Goal: Task Accomplishment & Management: Manage account settings

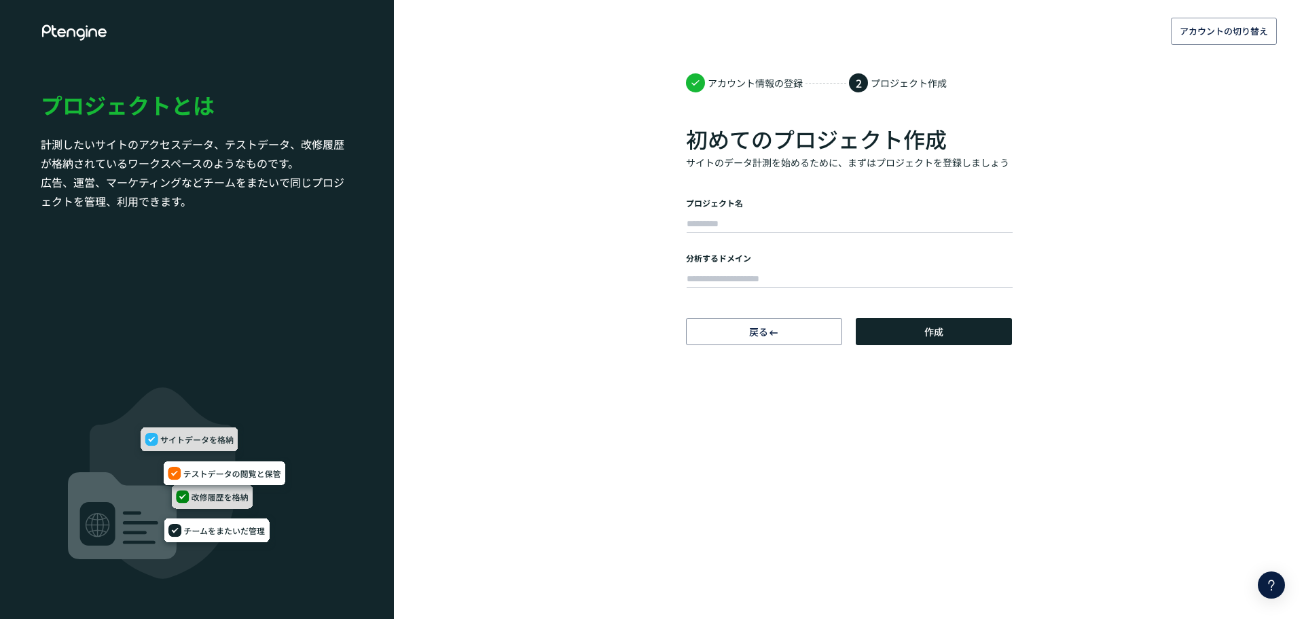
click at [770, 211] on div at bounding box center [849, 222] width 326 height 27
click at [783, 217] on input "text" at bounding box center [850, 224] width 326 height 19
type input "******"
click at [772, 278] on input "text" at bounding box center [850, 279] width 326 height 19
click at [778, 272] on input "text" at bounding box center [850, 279] width 326 height 19
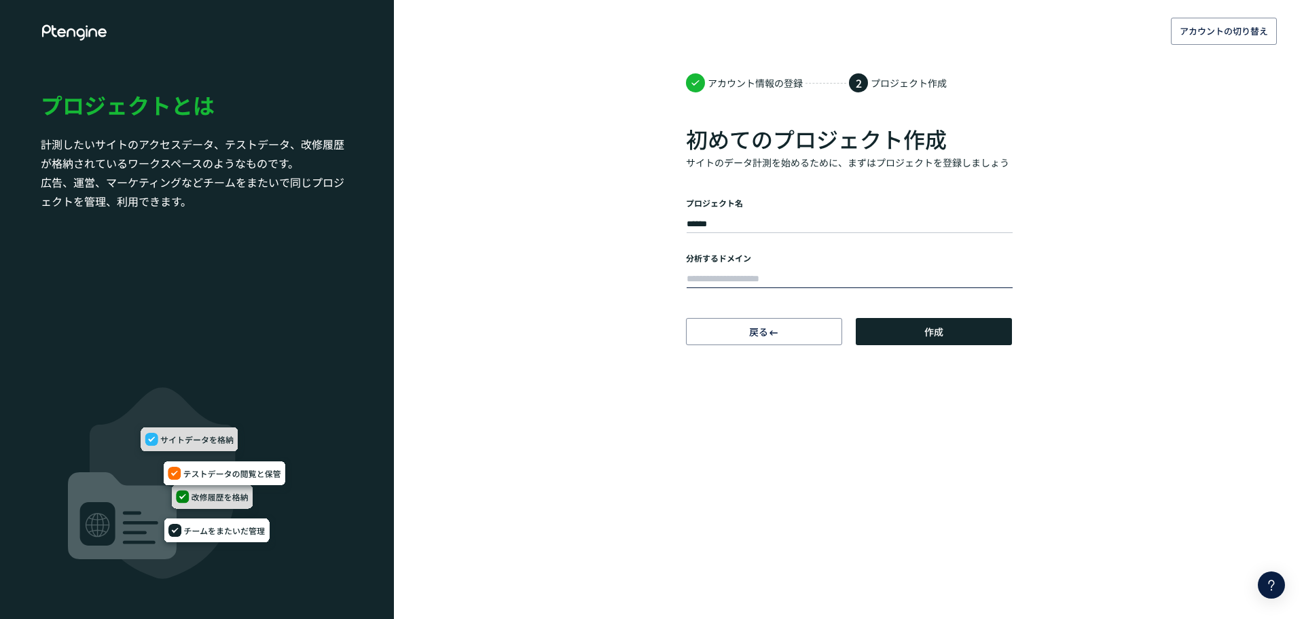
paste input "**********"
type input "**********"
click at [941, 336] on span "作成" at bounding box center [934, 331] width 19 height 27
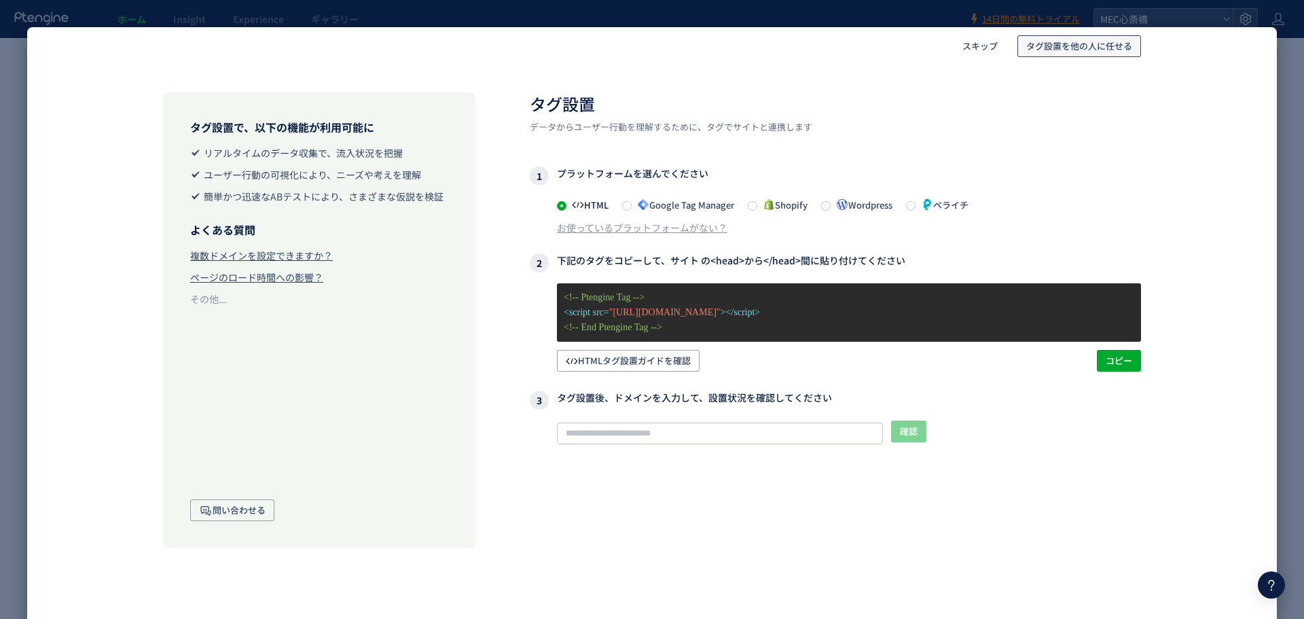
click at [1078, 46] on span "タグ設置を他の人に任せる" at bounding box center [1080, 46] width 106 height 22
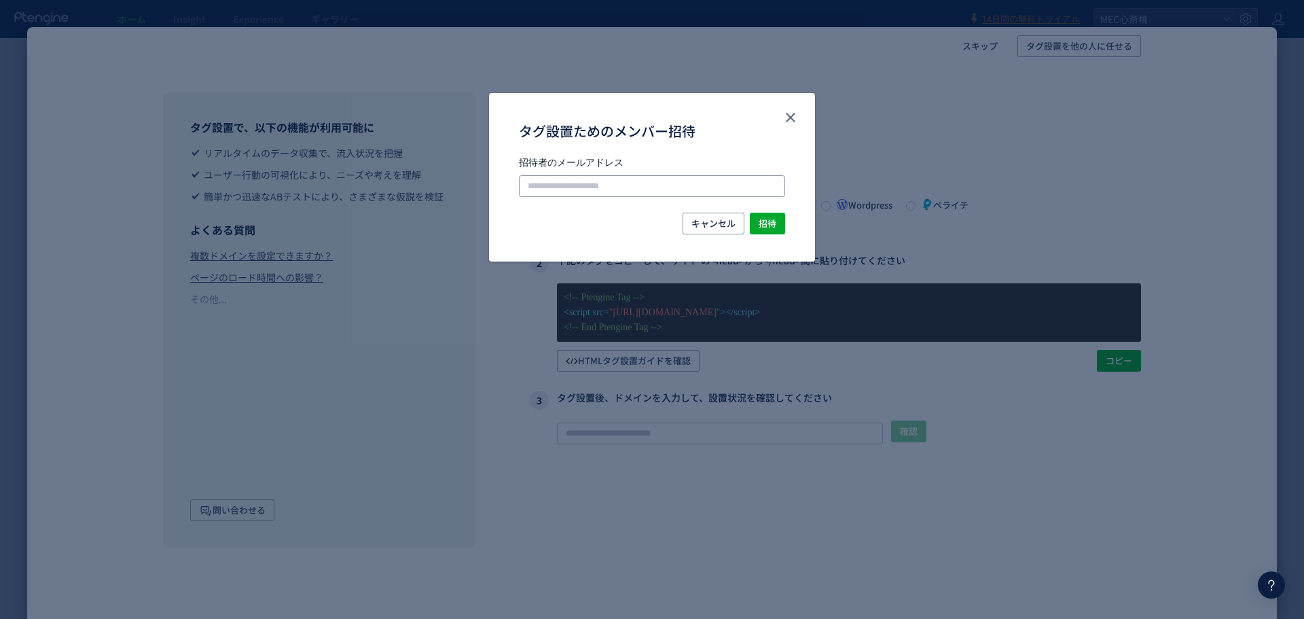
click at [592, 187] on input "タグ設置ためのメンバー招待" at bounding box center [652, 186] width 266 height 22
click at [572, 187] on input "タグ設置ためのメンバー招待" at bounding box center [652, 186] width 266 height 22
paste input "**********"
type input "**********"
click at [771, 224] on span "招待" at bounding box center [768, 224] width 18 height 22
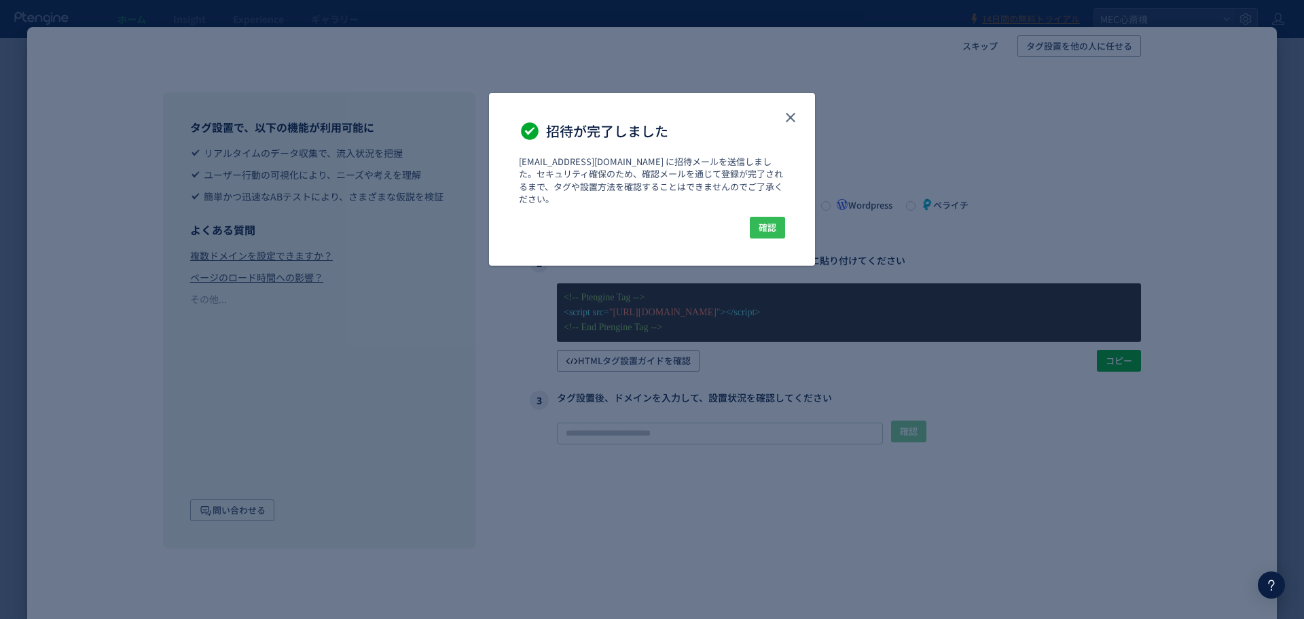
click at [773, 217] on span "確認" at bounding box center [768, 228] width 18 height 22
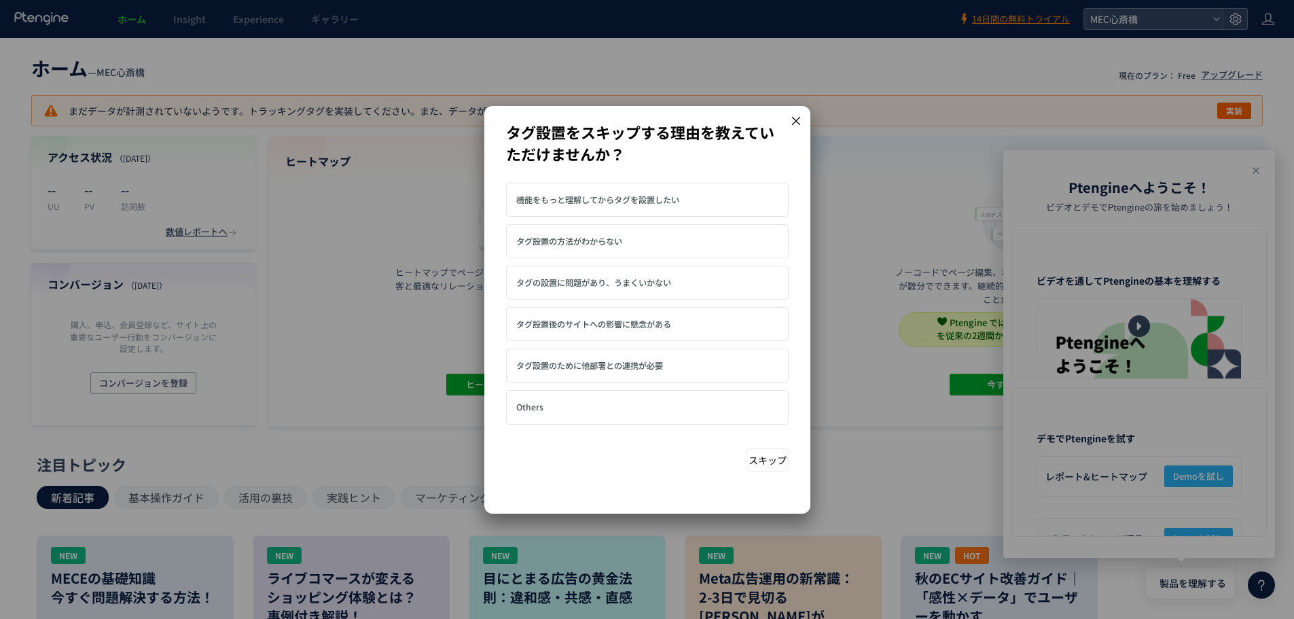
click at [663, 368] on span "タグ設置のために他部署との連携が必要" at bounding box center [589, 365] width 147 height 12
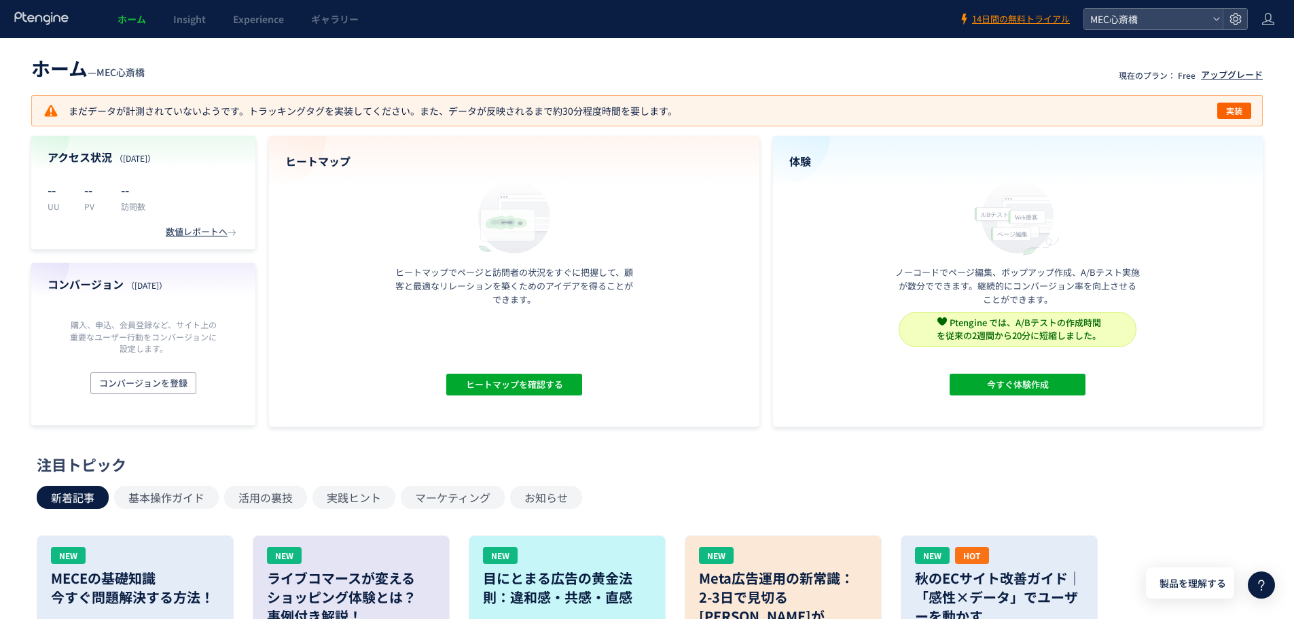
click at [1220, 75] on div "アップグレード" at bounding box center [1232, 75] width 62 height 13
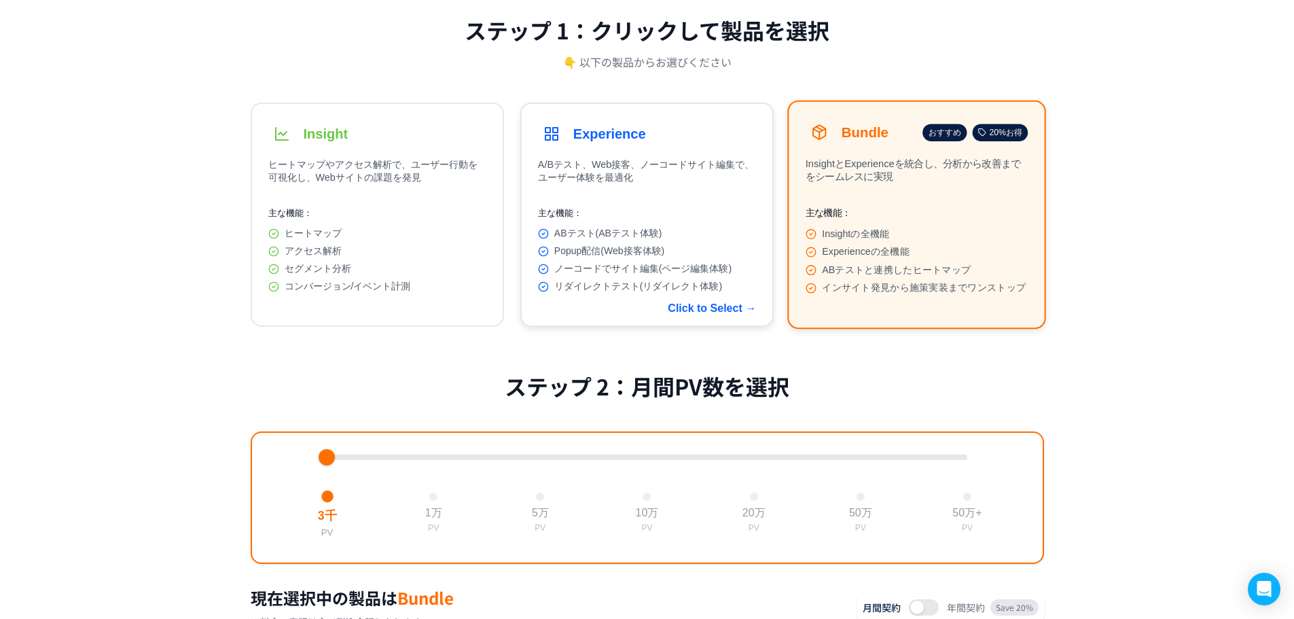
click at [619, 132] on h3 "Experience" at bounding box center [609, 134] width 73 height 16
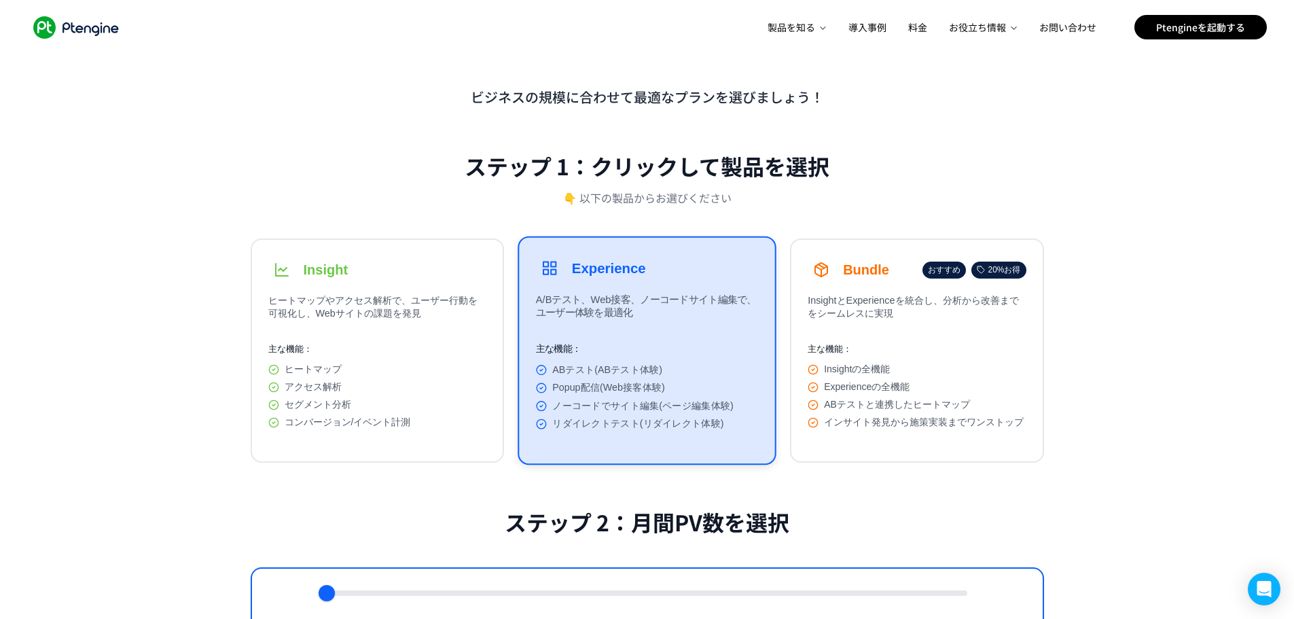
click at [73, 29] on icon ".ptenginelogo_svg__st2{fill:#fff}" at bounding box center [76, 27] width 98 height 22
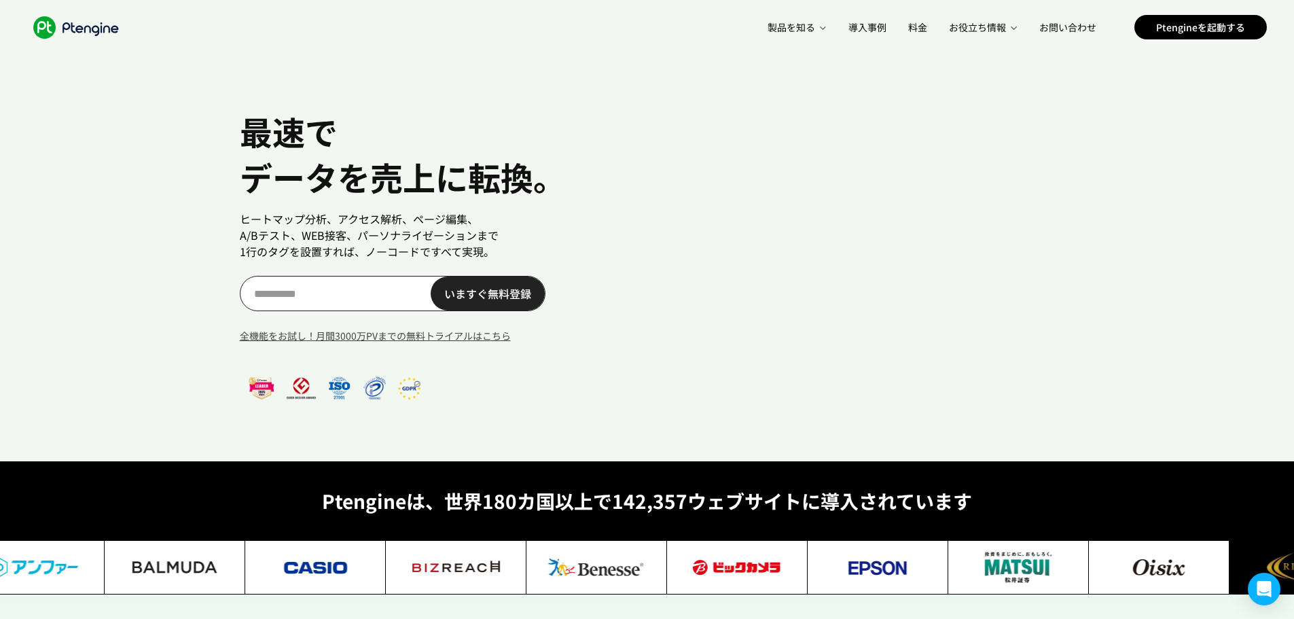
click at [328, 298] on input "text" at bounding box center [393, 293] width 306 height 35
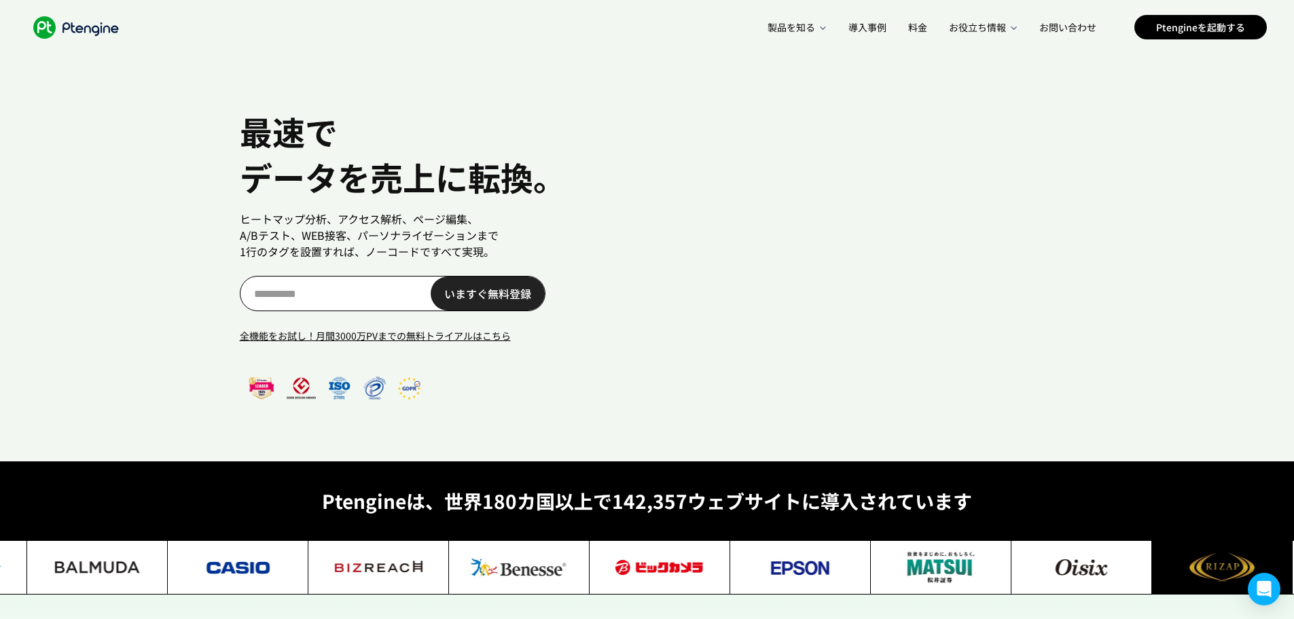
click at [359, 336] on link "全機能をお試し！月間3000万PVまでの無料トライアルはこちら" at bounding box center [423, 336] width 367 height 18
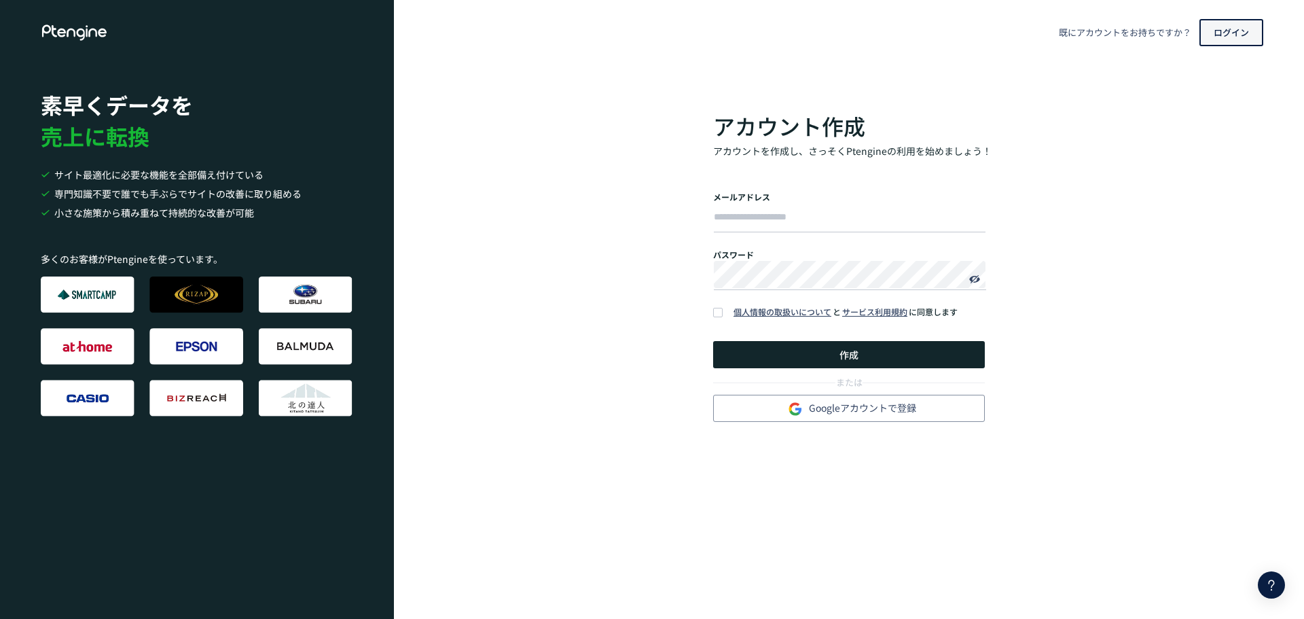
click at [1232, 39] on span "ログイン" at bounding box center [1231, 33] width 35 height 22
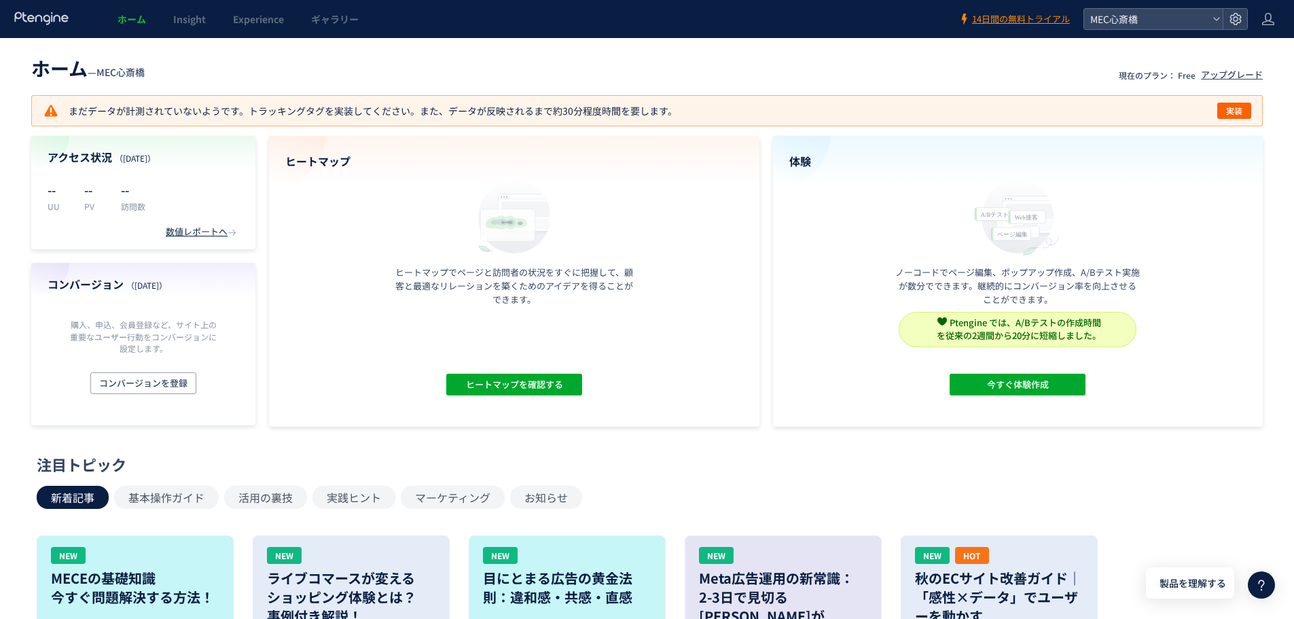
click at [356, 107] on p "まだデータが計測されていないようです。トラッキングタグを実装してください。また、データが反映されるまで約30分程度時間を要します。" at bounding box center [360, 111] width 635 height 16
click at [1239, 109] on span "実装" at bounding box center [1234, 111] width 16 height 16
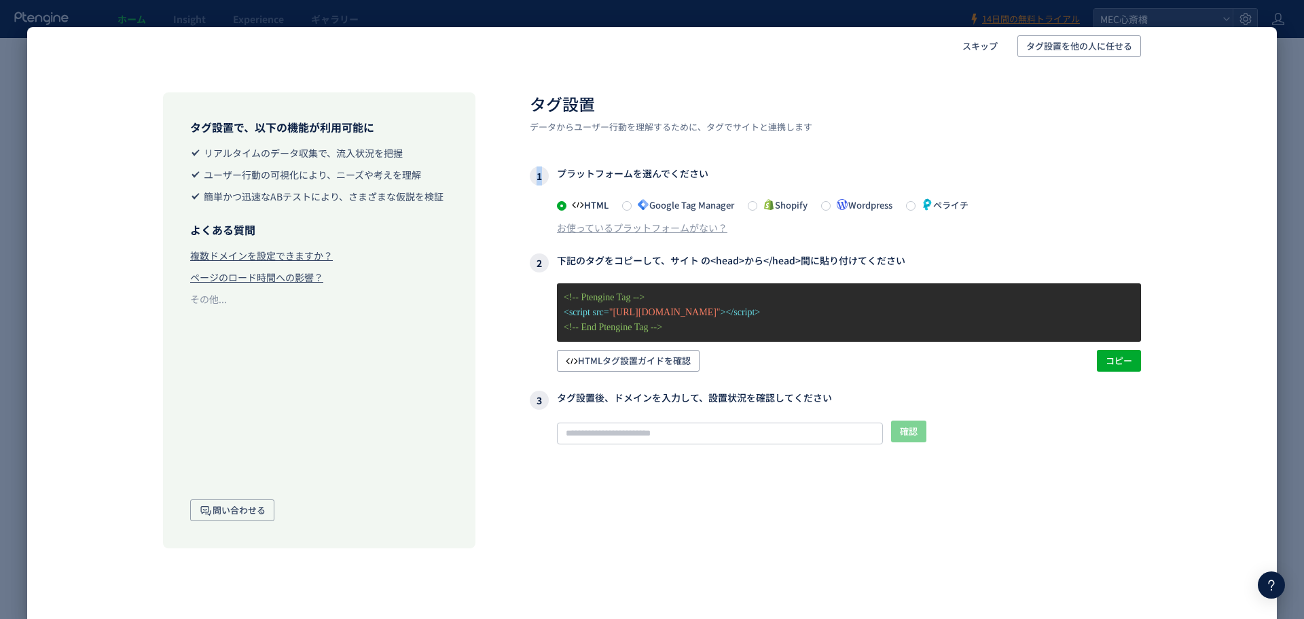
drag, startPoint x: 517, startPoint y: 177, endPoint x: 806, endPoint y: 185, distance: 288.9
click at [806, 185] on div "タグ設置で、以下の機能が利用可能に リアルタイムのデータ収集で、流入状況を把握 ユーザー行動の可視化により、ニーズや考えを理解 簡単かつ迅速なABテストにより…" at bounding box center [652, 307] width 1114 height 484
click at [931, 160] on div "タグ設置 データからユーザー行動を理解するために、タグでサイトと連携します 1 プラットフォームを選んでください HTML Google Tag Manage…" at bounding box center [835, 320] width 611 height 457
click at [978, 42] on span "スキップ" at bounding box center [980, 46] width 35 height 22
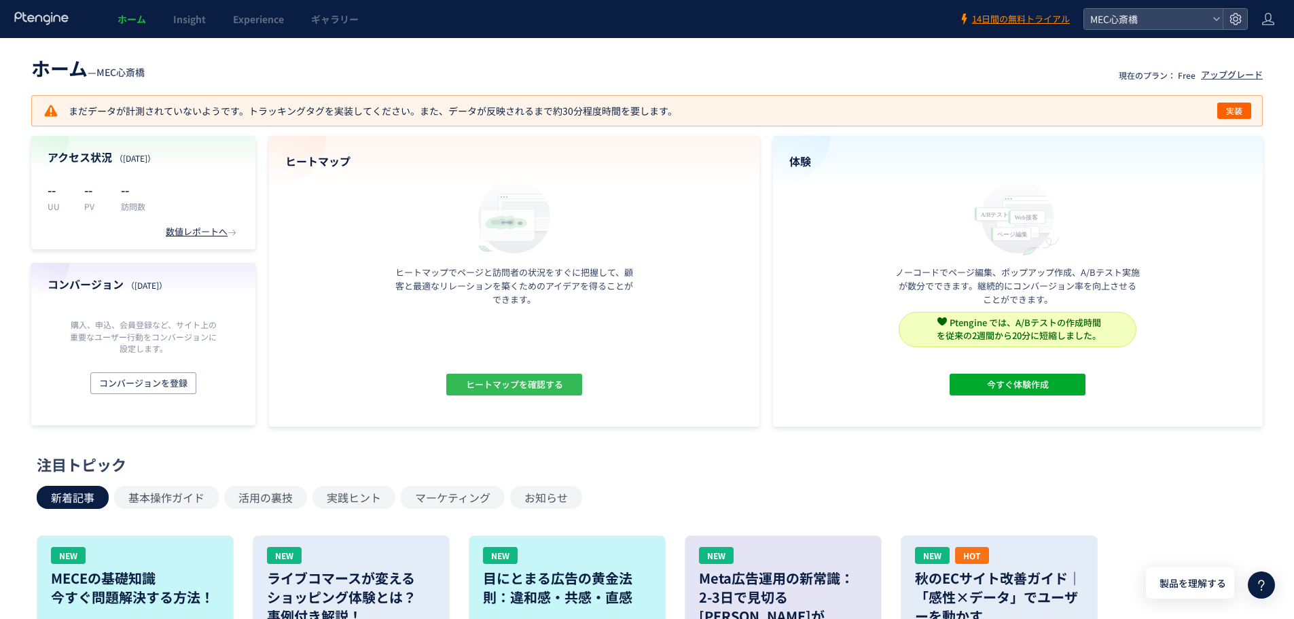
click at [516, 384] on span "ヒートマップを確認する" at bounding box center [513, 385] width 97 height 22
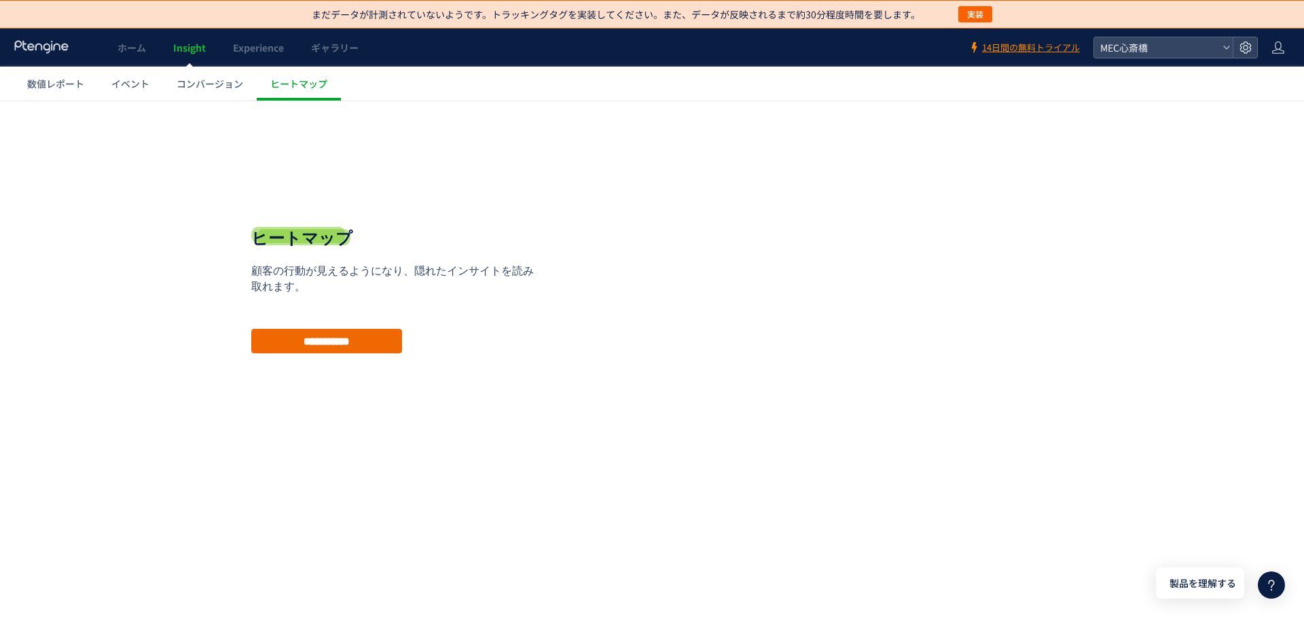
click at [338, 339] on input "**********" at bounding box center [326, 341] width 151 height 24
type input "**********"
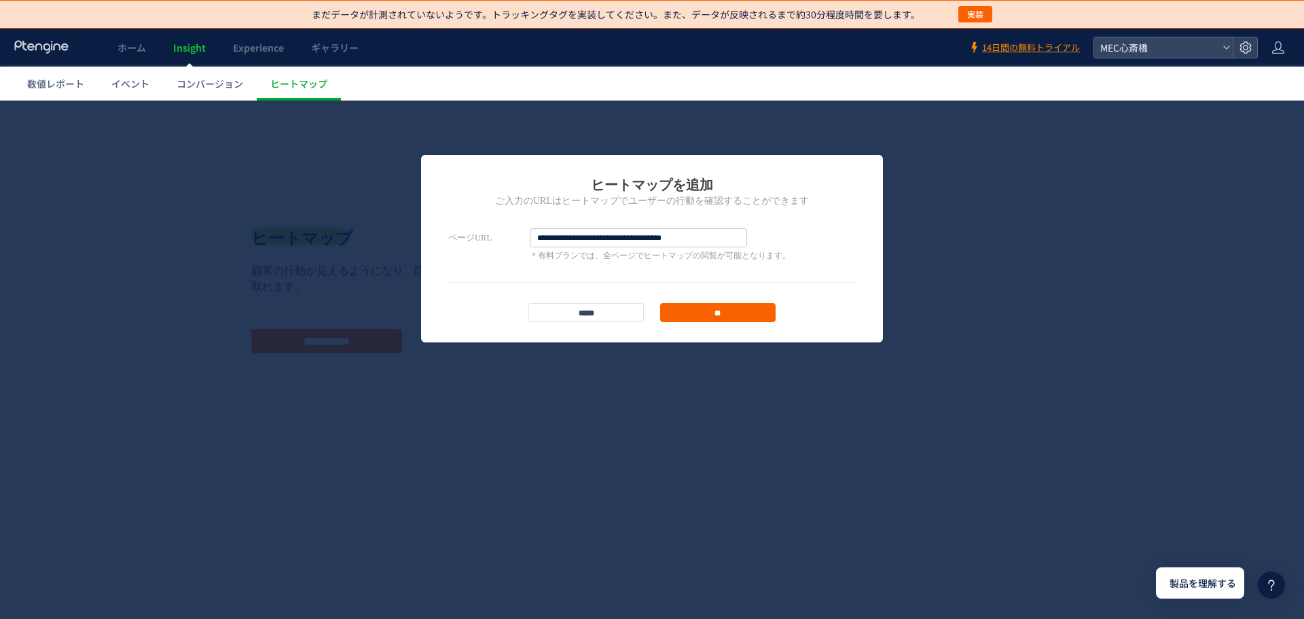
click at [709, 317] on input "**" at bounding box center [717, 312] width 115 height 19
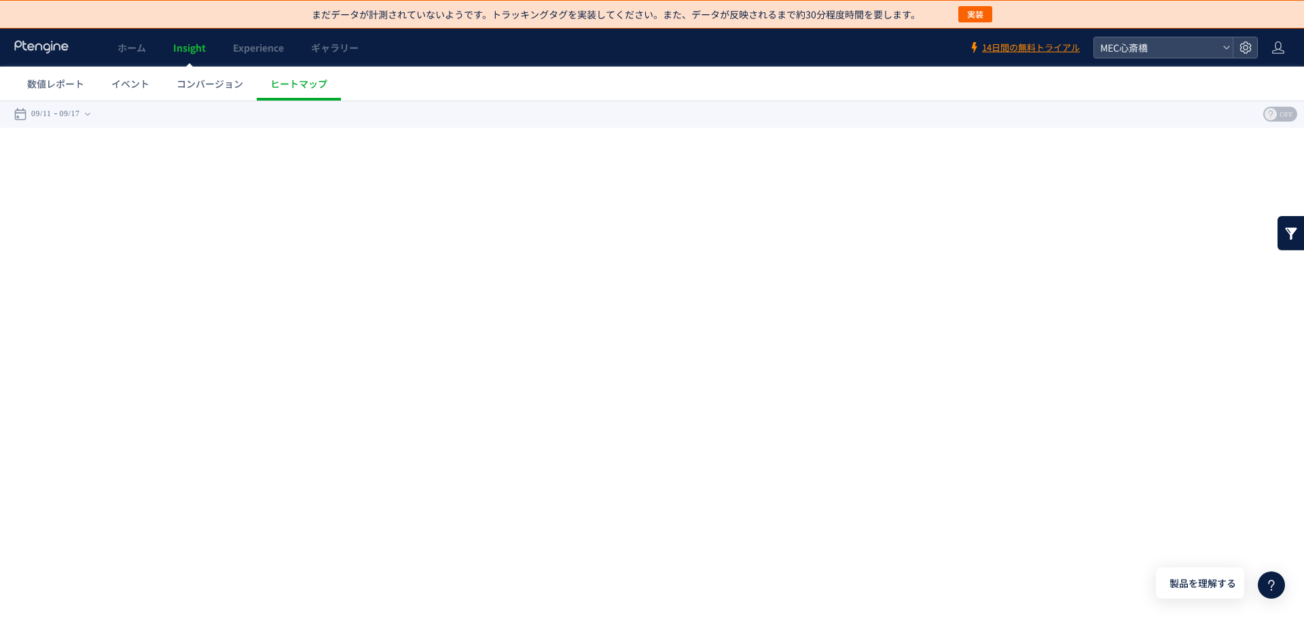
drag, startPoint x: 194, startPoint y: 249, endPoint x: 187, endPoint y: 226, distance: 24.7
click at [191, 249] on div "戻る デフォルト設定では本日のデータを表示しています。 カレンダーでご覧になりたい期間を指定することができます。 09/11 09/17 今日 昨日 先週 先…" at bounding box center [652, 223] width 1304 height 245
click at [220, 79] on span "コンバージョン" at bounding box center [210, 84] width 67 height 14
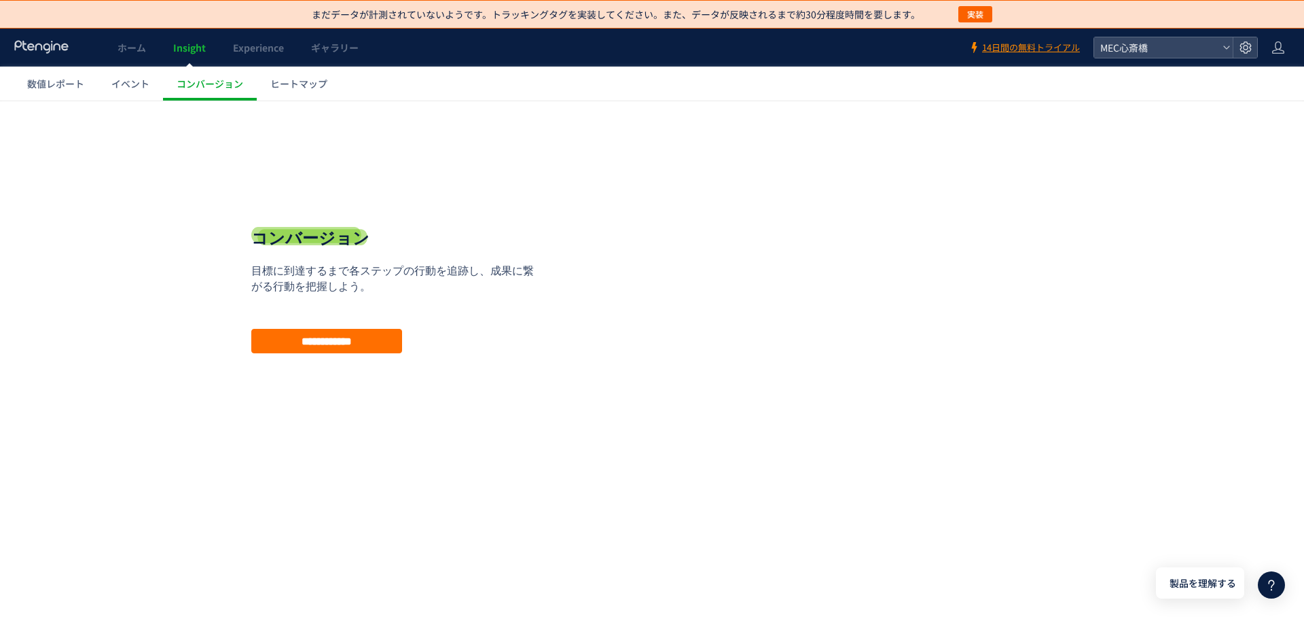
click at [142, 84] on span "イベント" at bounding box center [130, 84] width 38 height 14
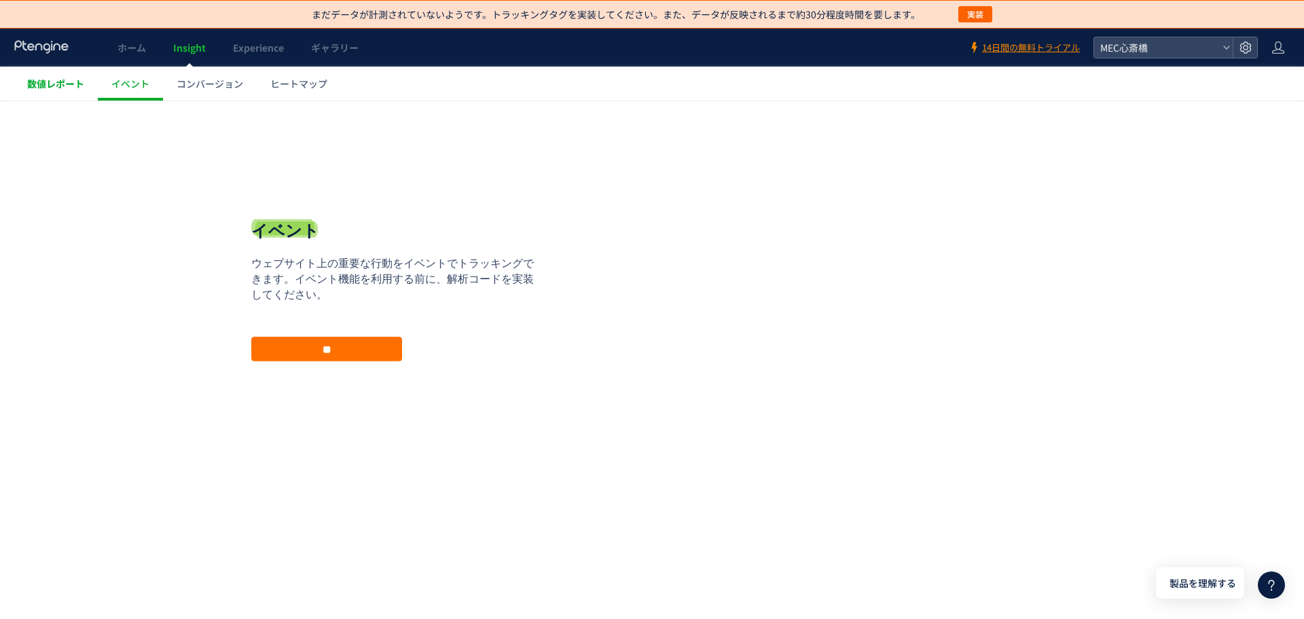
click at [57, 91] on link "数値レポート" at bounding box center [56, 84] width 84 height 34
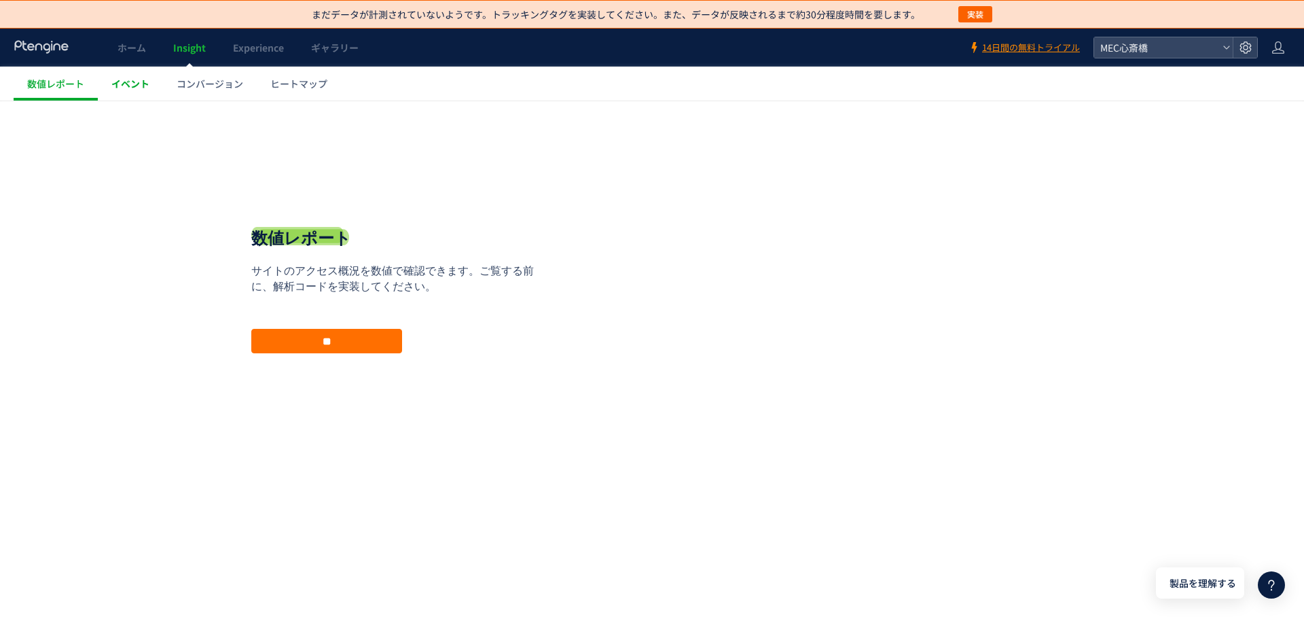
click at [141, 94] on link "イベント" at bounding box center [130, 84] width 65 height 34
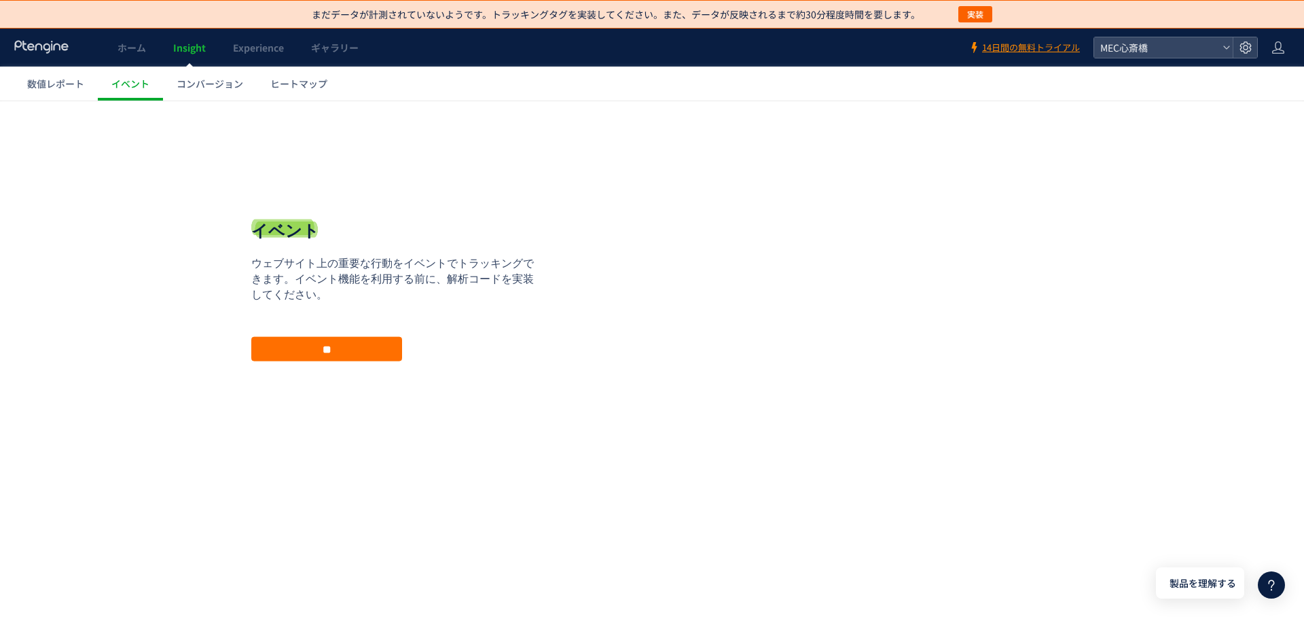
click at [217, 92] on div at bounding box center [652, 309] width 1304 height 619
click at [1200, 194] on div "イベント機能を利用するには、計測したいウェブサイトに解析コードを実装してください。 実装 イベント ウェブサイト上の重要な行動をイベントでトラッキングできます…" at bounding box center [652, 332] width 1304 height 340
click at [1273, 46] on icon at bounding box center [1279, 48] width 14 height 14
click at [1263, 82] on span "アカウント設定" at bounding box center [1244, 82] width 67 height 14
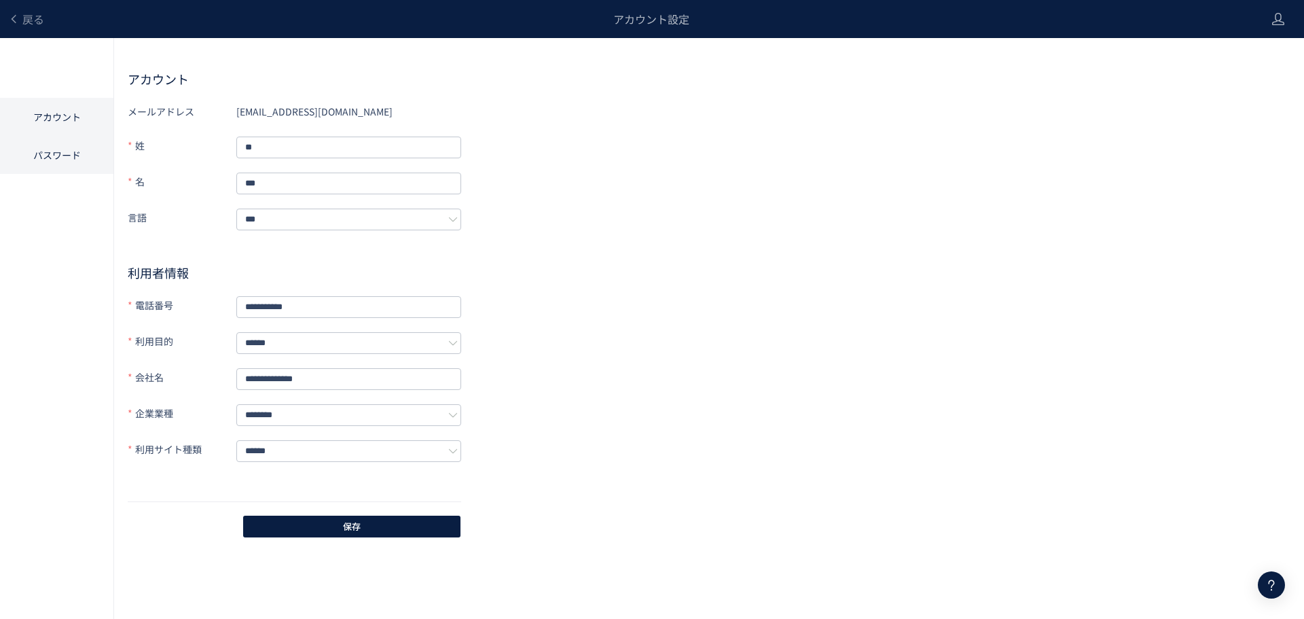
click at [75, 154] on li "パスワード" at bounding box center [56, 155] width 113 height 38
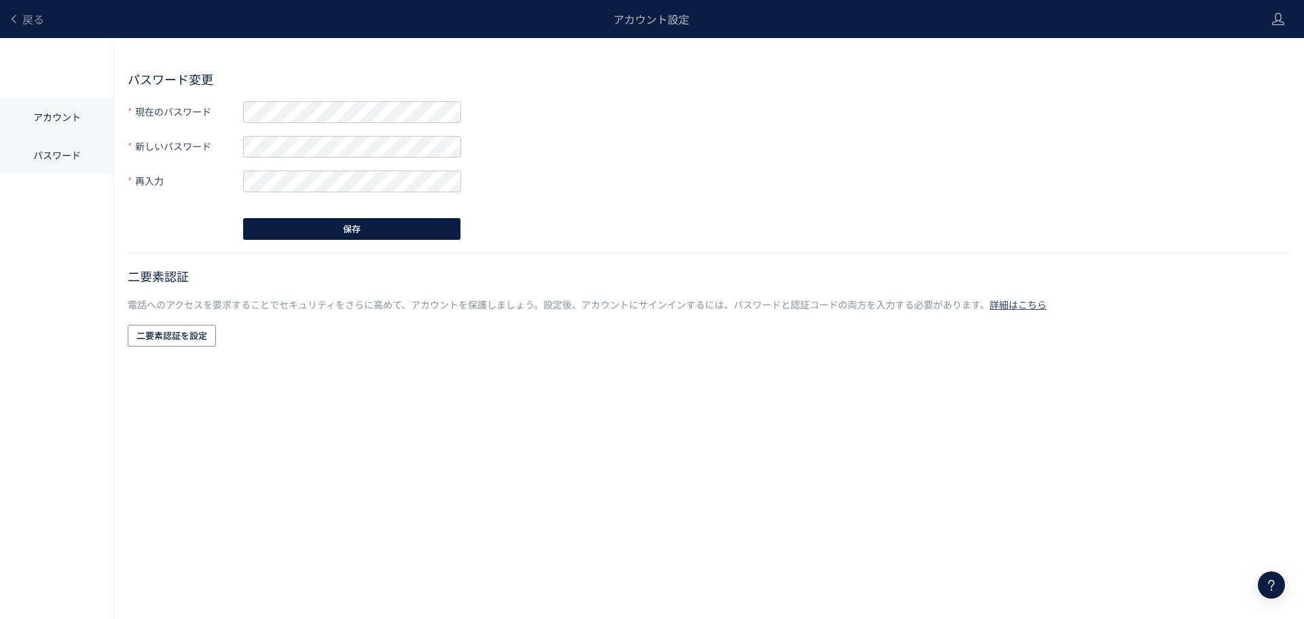
click at [73, 122] on li "アカウント" at bounding box center [56, 117] width 113 height 38
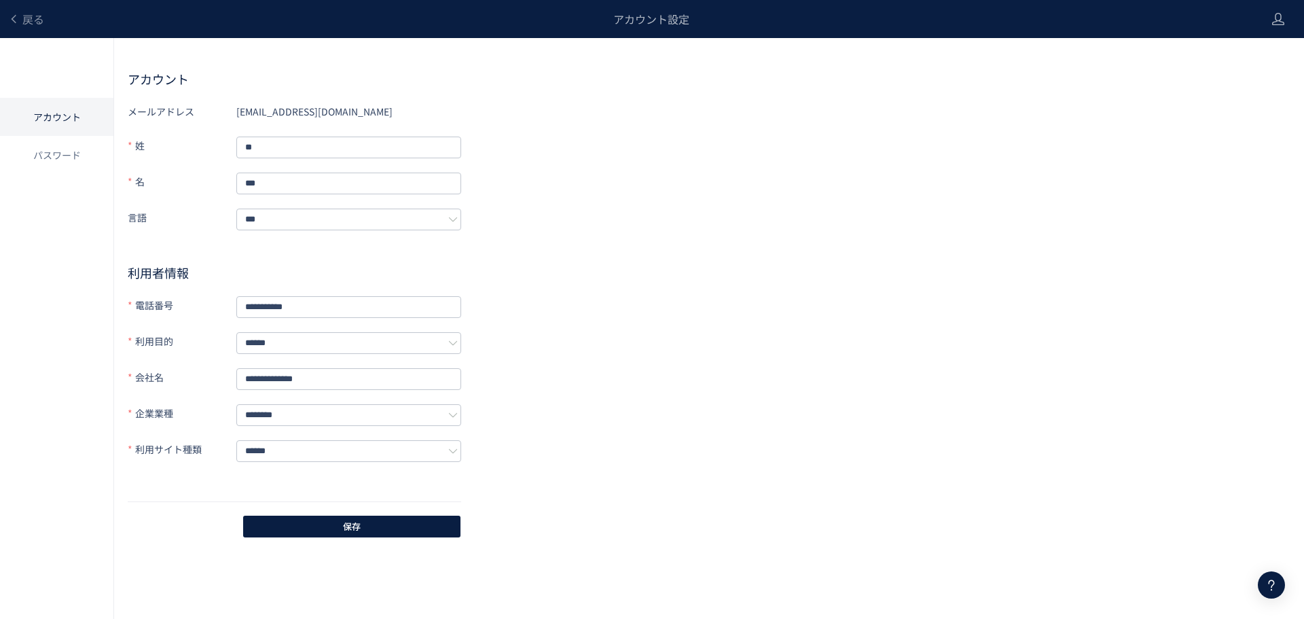
click at [666, 82] on h2 "アカウント" at bounding box center [709, 79] width 1163 height 16
click at [33, 18] on span "戻る" at bounding box center [33, 19] width 22 height 16
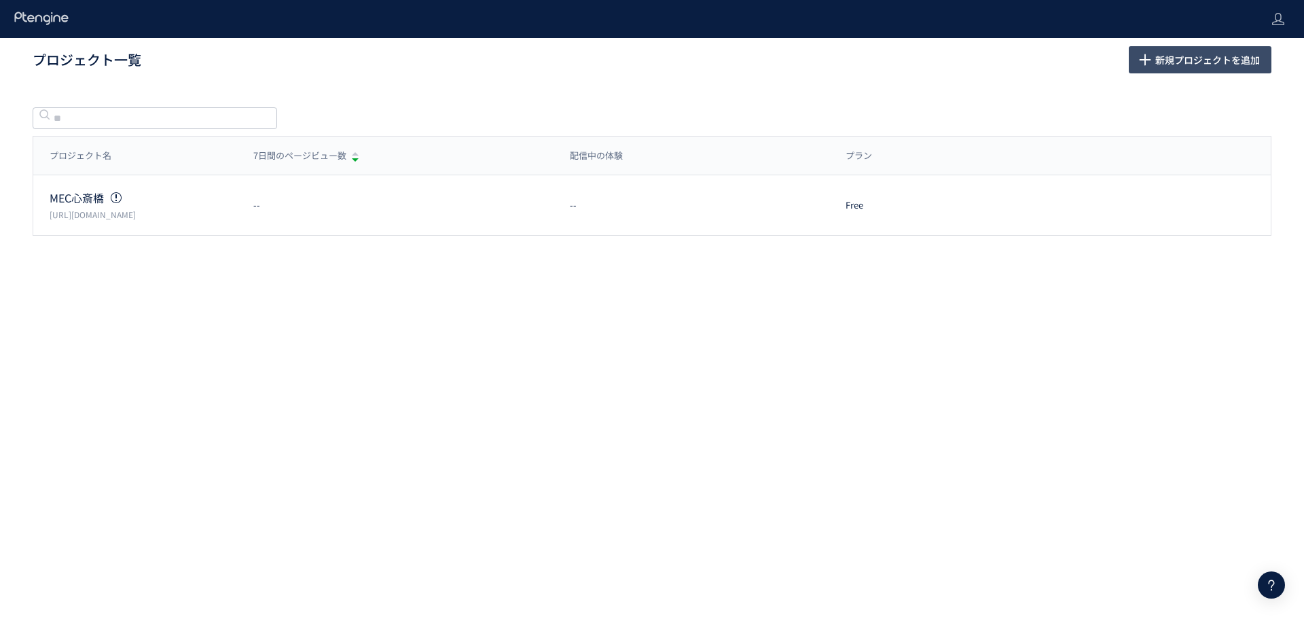
click at [1164, 66] on span "新規プロジェクトを追加" at bounding box center [1208, 59] width 105 height 27
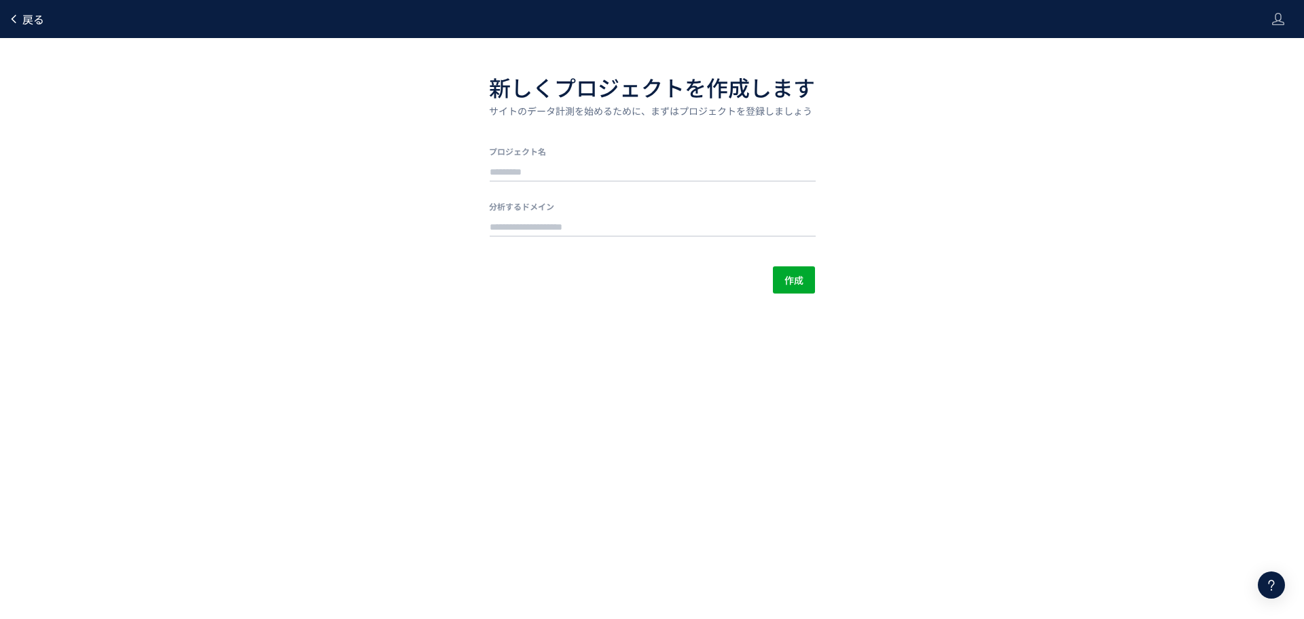
click at [22, 20] on link "戻る" at bounding box center [26, 20] width 36 height 16
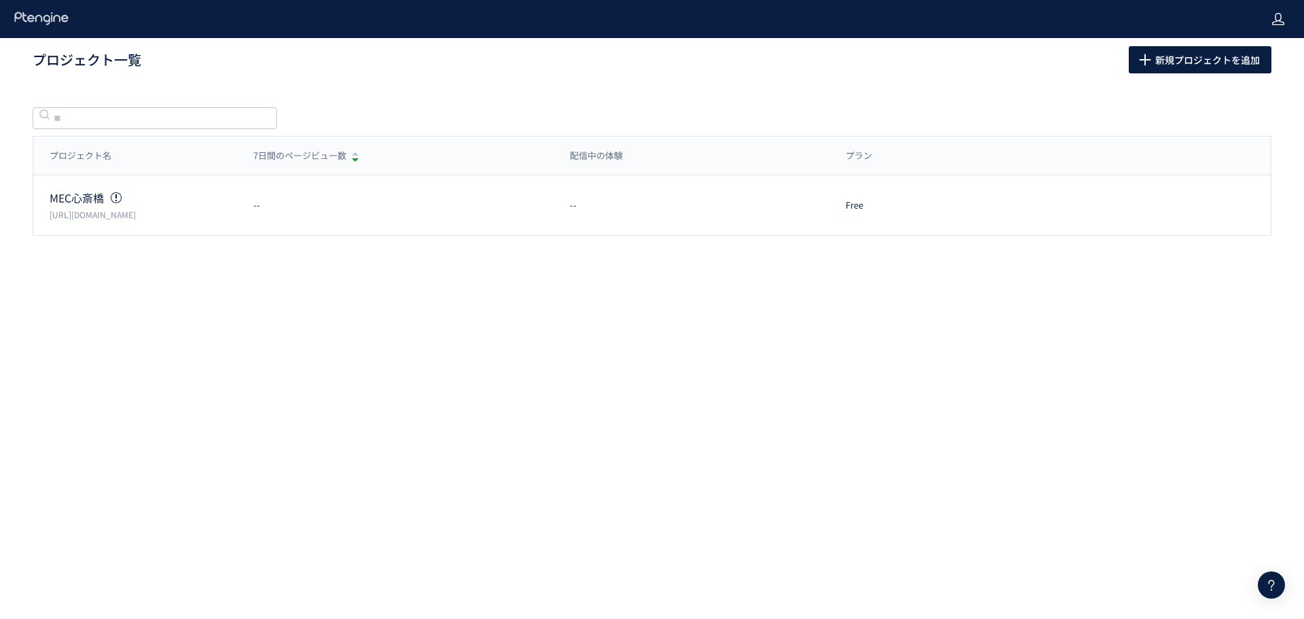
click at [1279, 21] on use at bounding box center [1278, 19] width 12 height 12
click at [1242, 57] on span "アカウント設定" at bounding box center [1244, 54] width 67 height 14
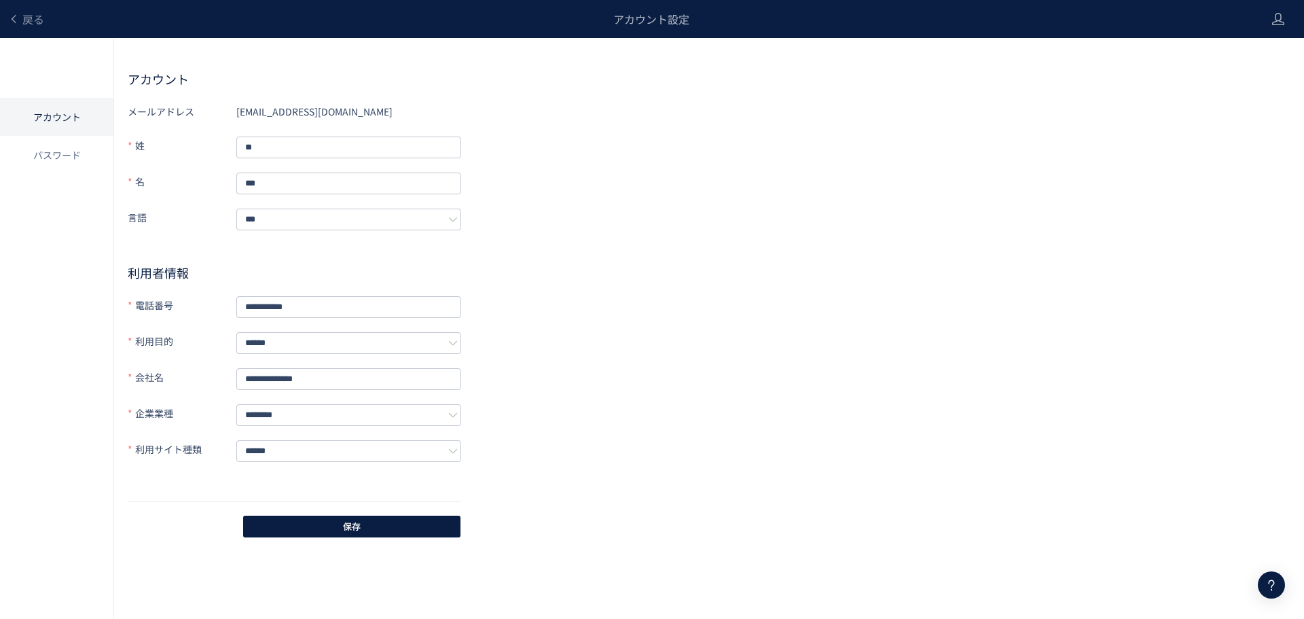
click at [672, 306] on div "**********" at bounding box center [709, 320] width 1163 height 439
click at [52, 164] on li "パスワード" at bounding box center [56, 155] width 113 height 38
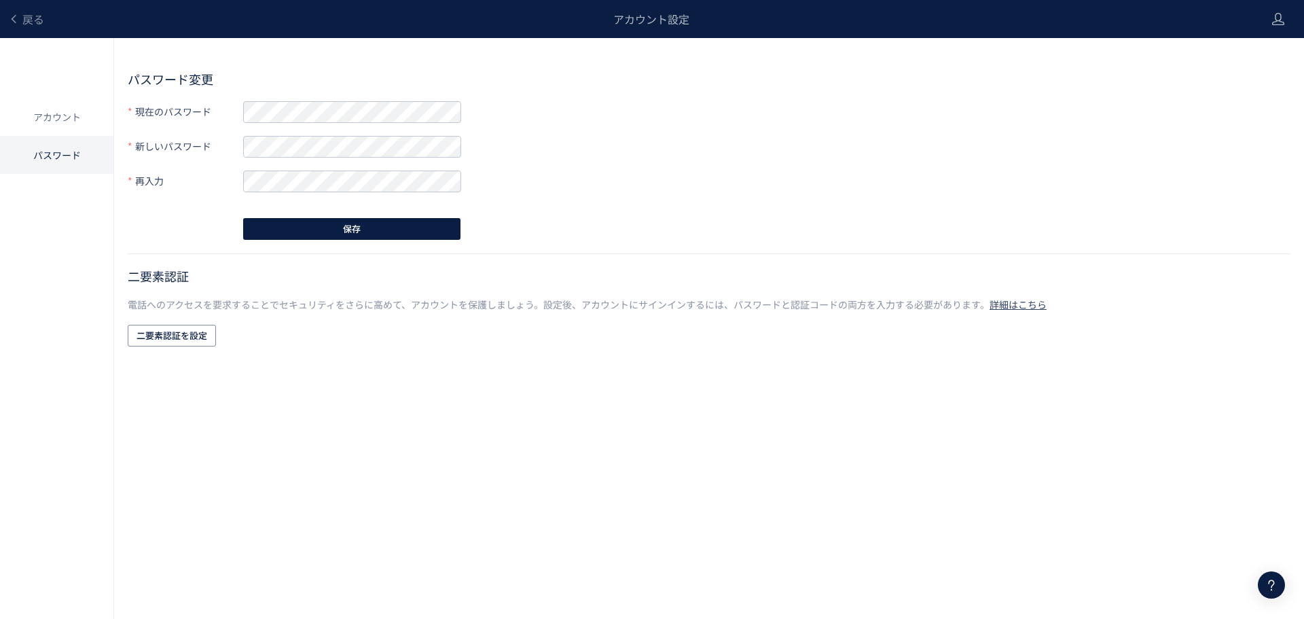
click at [7, 21] on div "戻る アカウント設定" at bounding box center [629, 19] width 1258 height 38
click at [16, 18] on icon at bounding box center [13, 19] width 11 height 11
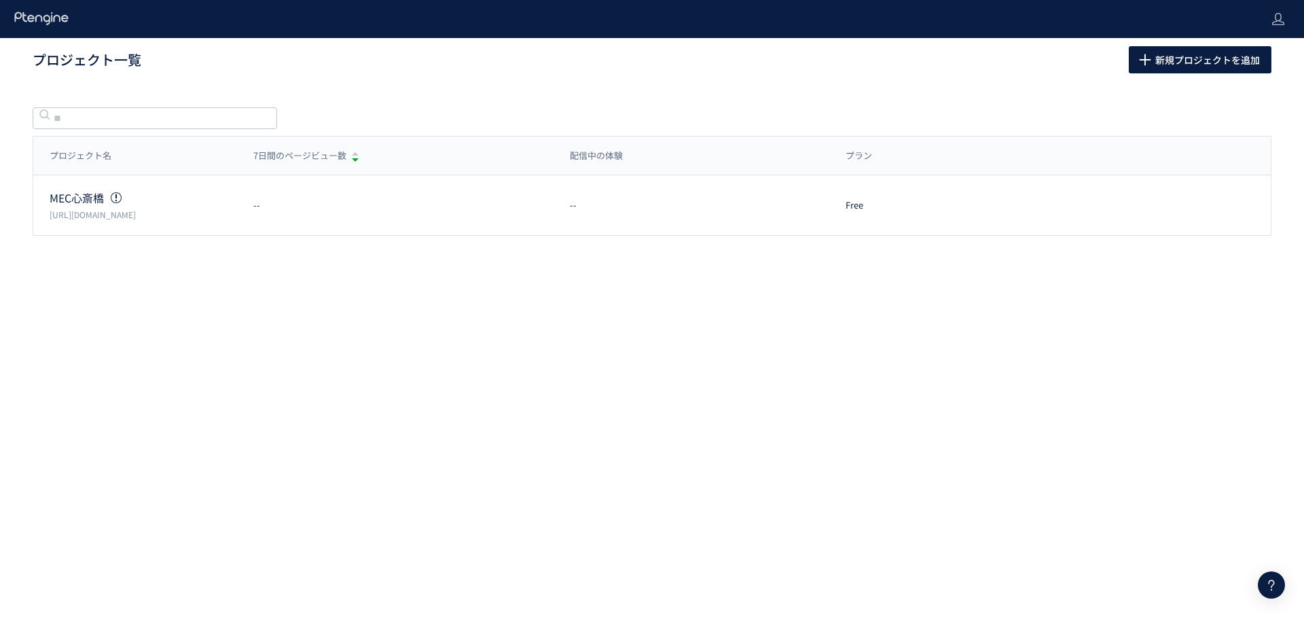
click at [16, 18] on use at bounding box center [41, 18] width 54 height 13
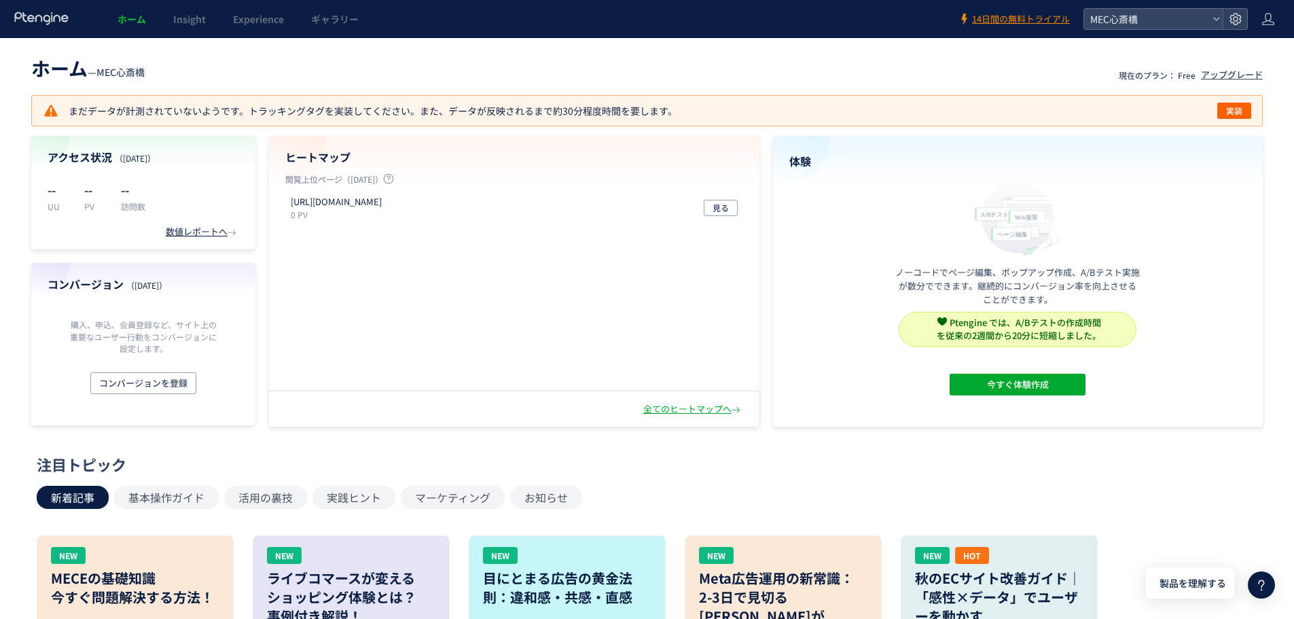
scroll to position [340, 0]
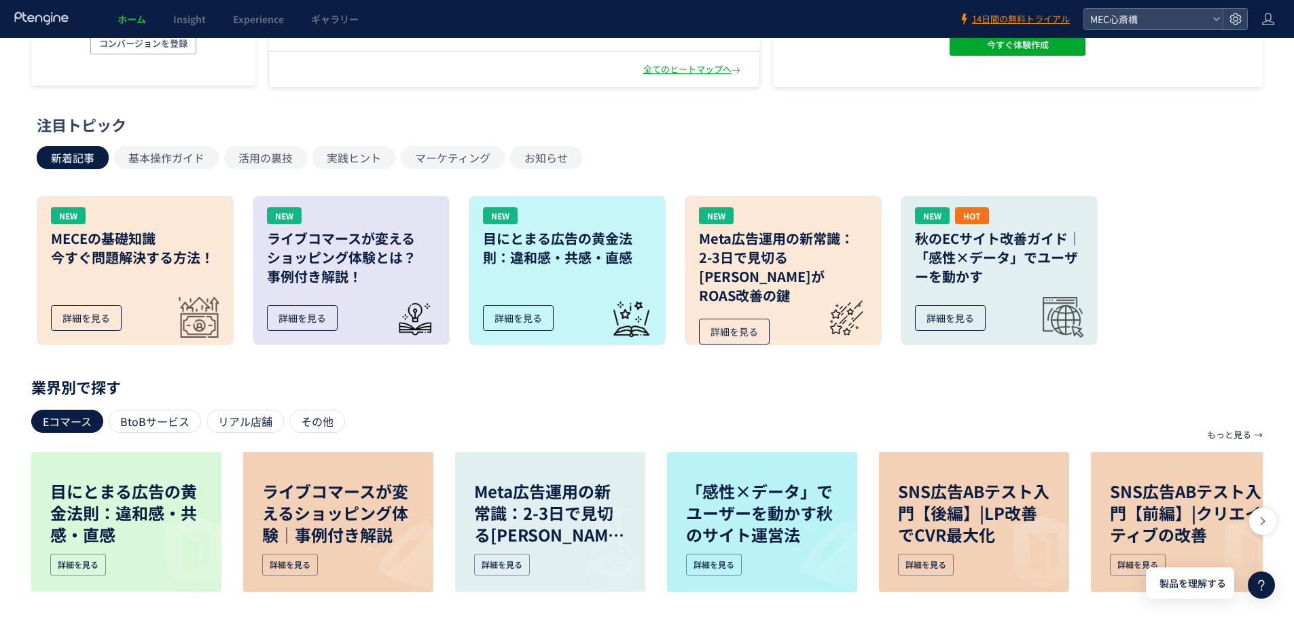
drag, startPoint x: 1178, startPoint y: 5, endPoint x: 779, endPoint y: 129, distance: 417.5
click at [779, 129] on div "注目トピック" at bounding box center [644, 124] width 1214 height 21
